Goal: Navigation & Orientation: Find specific page/section

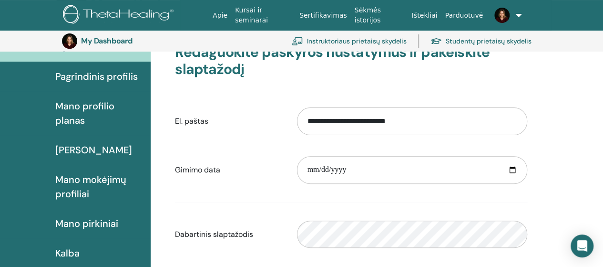
scroll to position [45, 0]
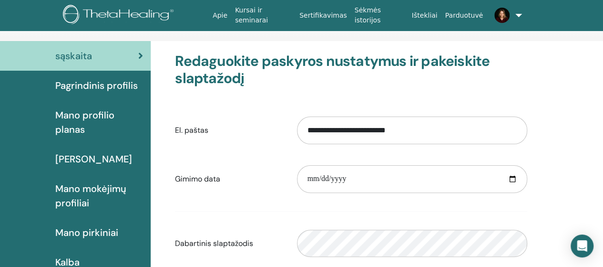
click at [97, 90] on span "Pagrindinis profilis" at bounding box center [96, 85] width 83 height 14
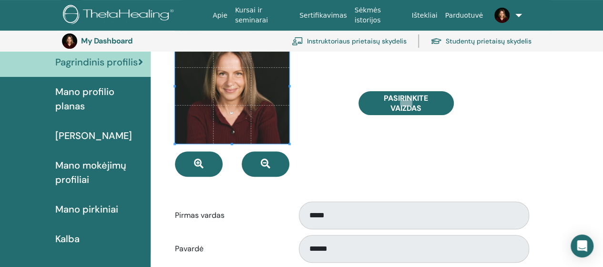
scroll to position [67, 0]
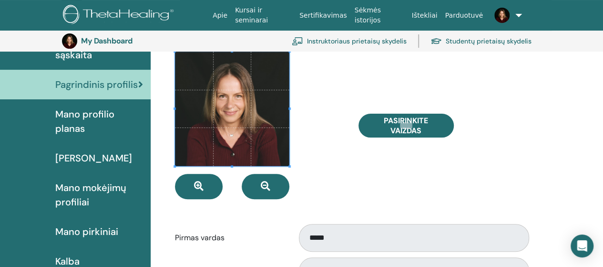
click at [72, 120] on span "Mano profilio planas" at bounding box center [99, 121] width 88 height 29
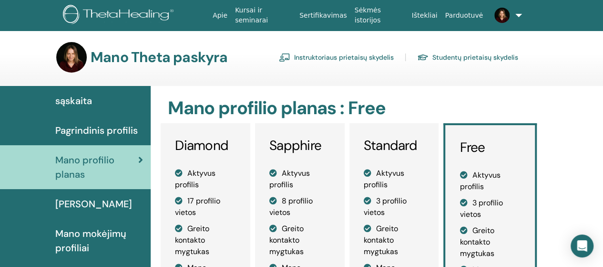
click at [318, 50] on link "Instruktoriaus prietaisų skydelis" at bounding box center [336, 57] width 115 height 15
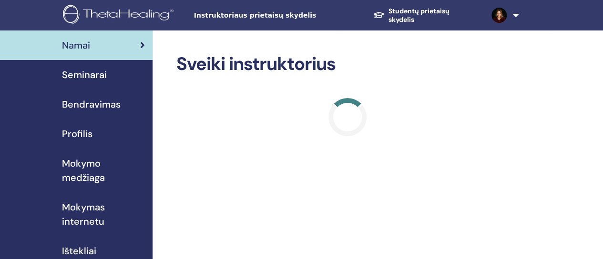
click at [89, 76] on span "Seminarai" at bounding box center [84, 75] width 45 height 14
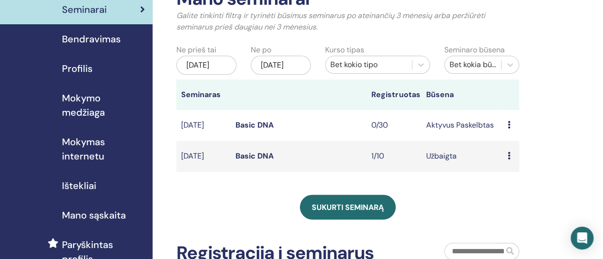
scroll to position [85, 0]
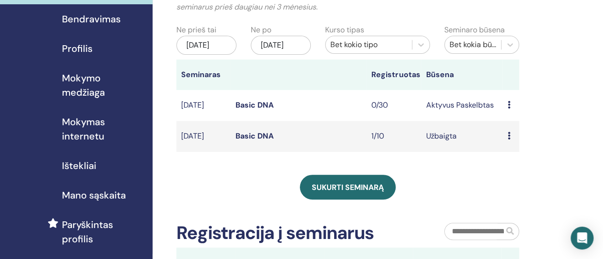
click at [245, 110] on link "Basic DNA" at bounding box center [255, 105] width 38 height 10
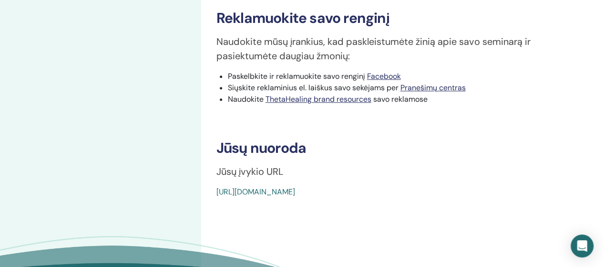
scroll to position [313, 0]
